Goal: Task Accomplishment & Management: Manage account settings

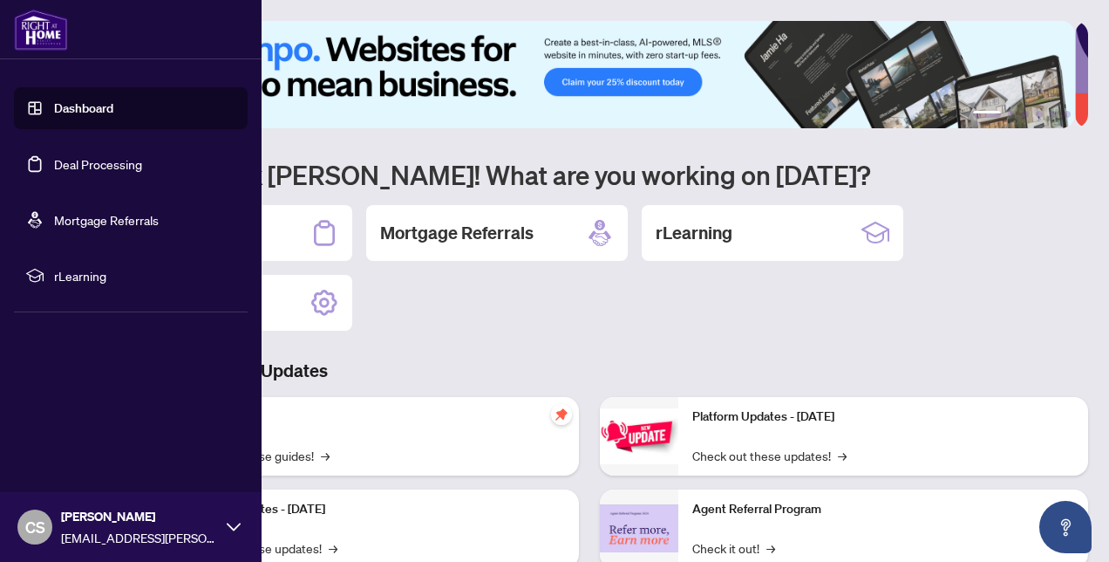
click at [74, 110] on link "Dashboard" at bounding box center [83, 108] width 59 height 16
click at [99, 100] on link "Dashboard" at bounding box center [83, 108] width 59 height 16
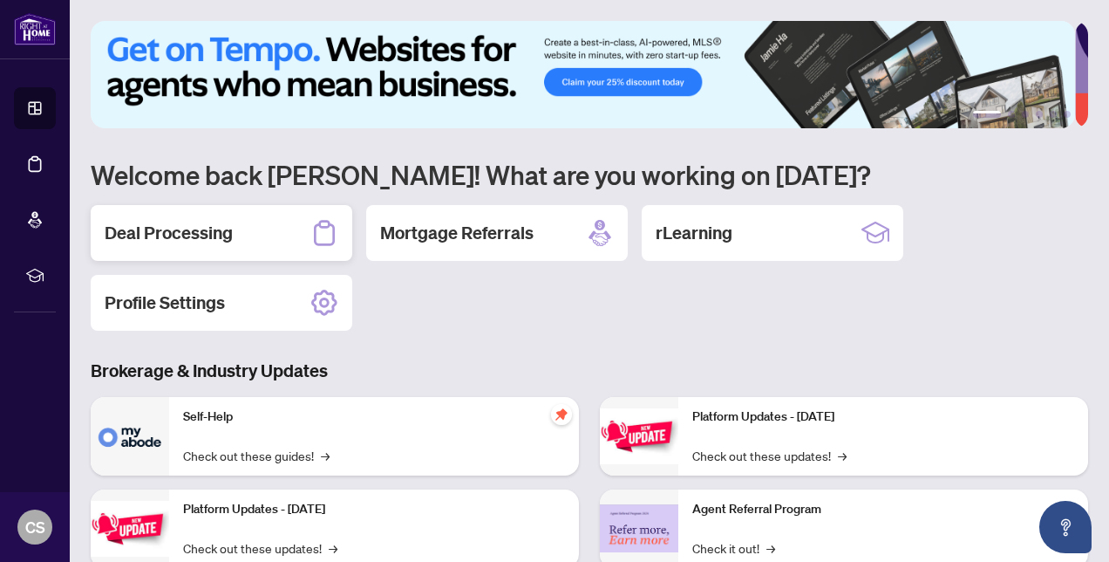
click at [178, 229] on h2 "Deal Processing" at bounding box center [169, 233] width 128 height 24
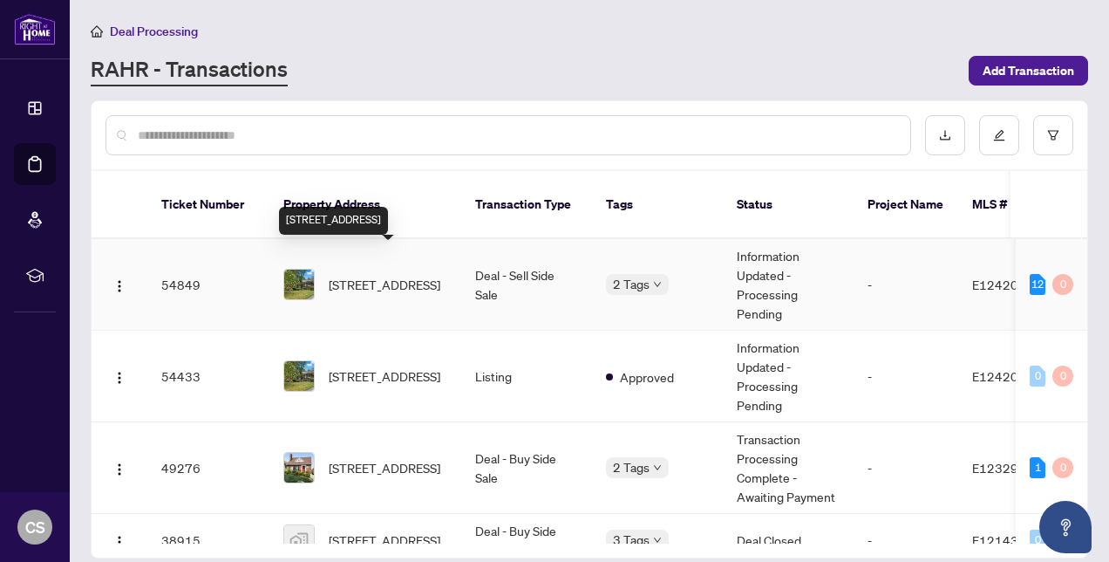
click at [406, 275] on span "[STREET_ADDRESS]" at bounding box center [385, 284] width 112 height 19
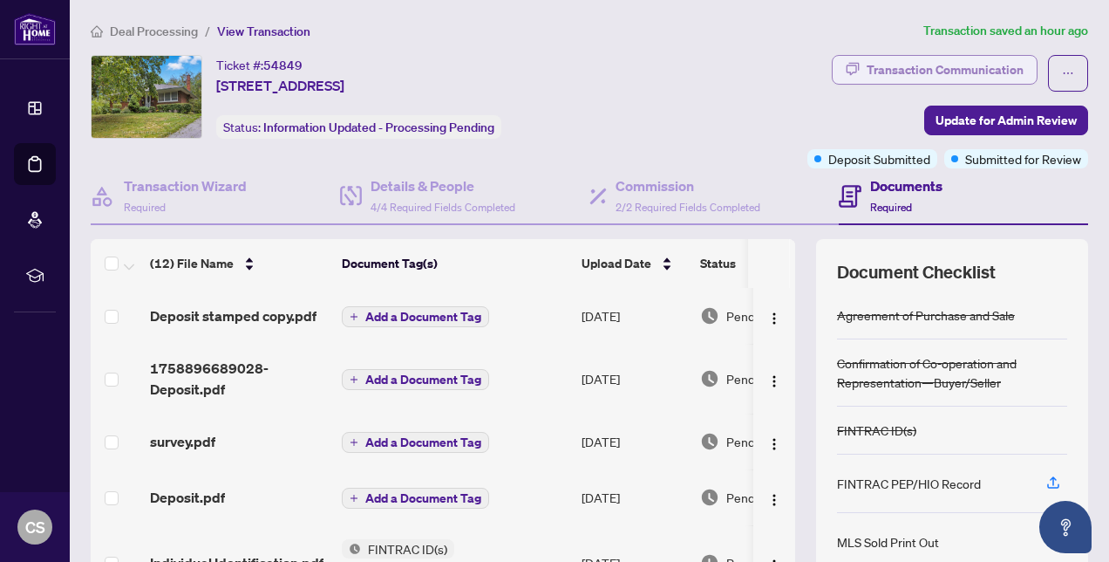
click at [935, 66] on div "Transaction Communication" at bounding box center [945, 70] width 157 height 28
type textarea "**********"
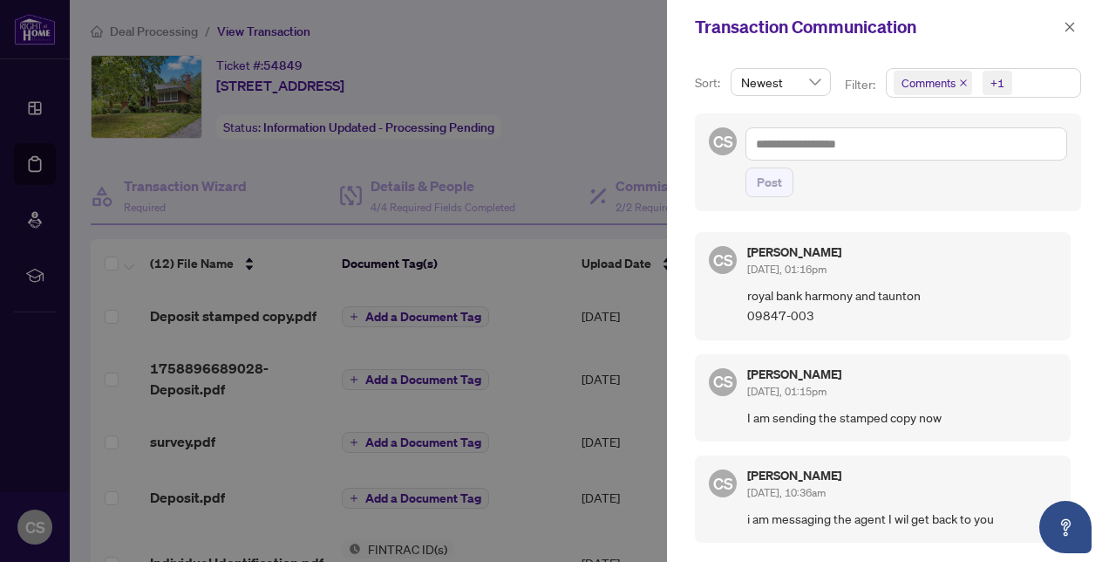
click at [583, 178] on div at bounding box center [554, 281] width 1109 height 562
click at [1067, 21] on icon "close" at bounding box center [1070, 27] width 12 height 12
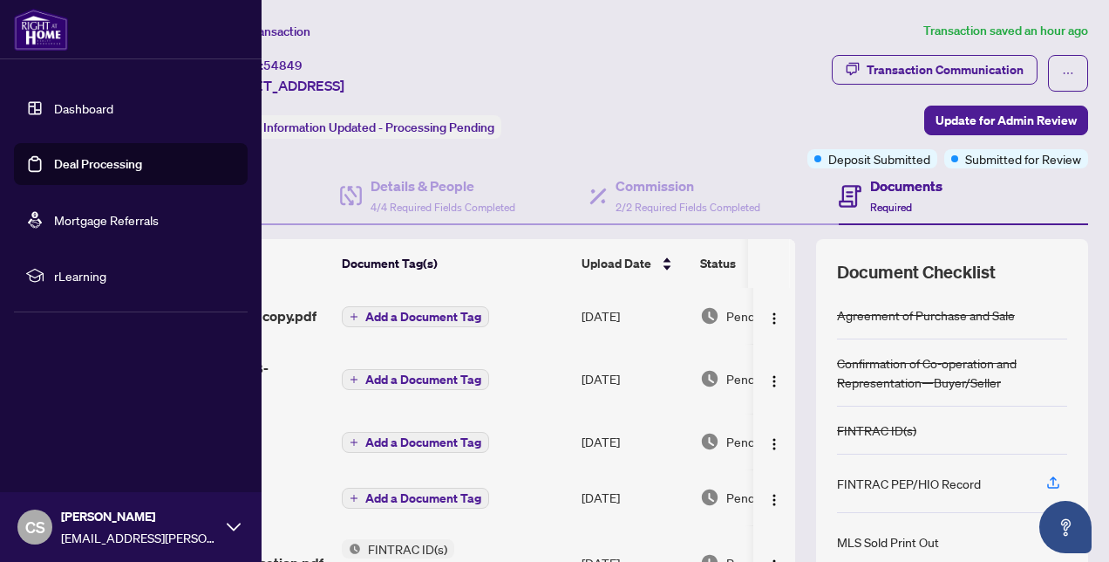
click at [54, 101] on link "Dashboard" at bounding box center [83, 108] width 59 height 16
